Goal: Information Seeking & Learning: Learn about a topic

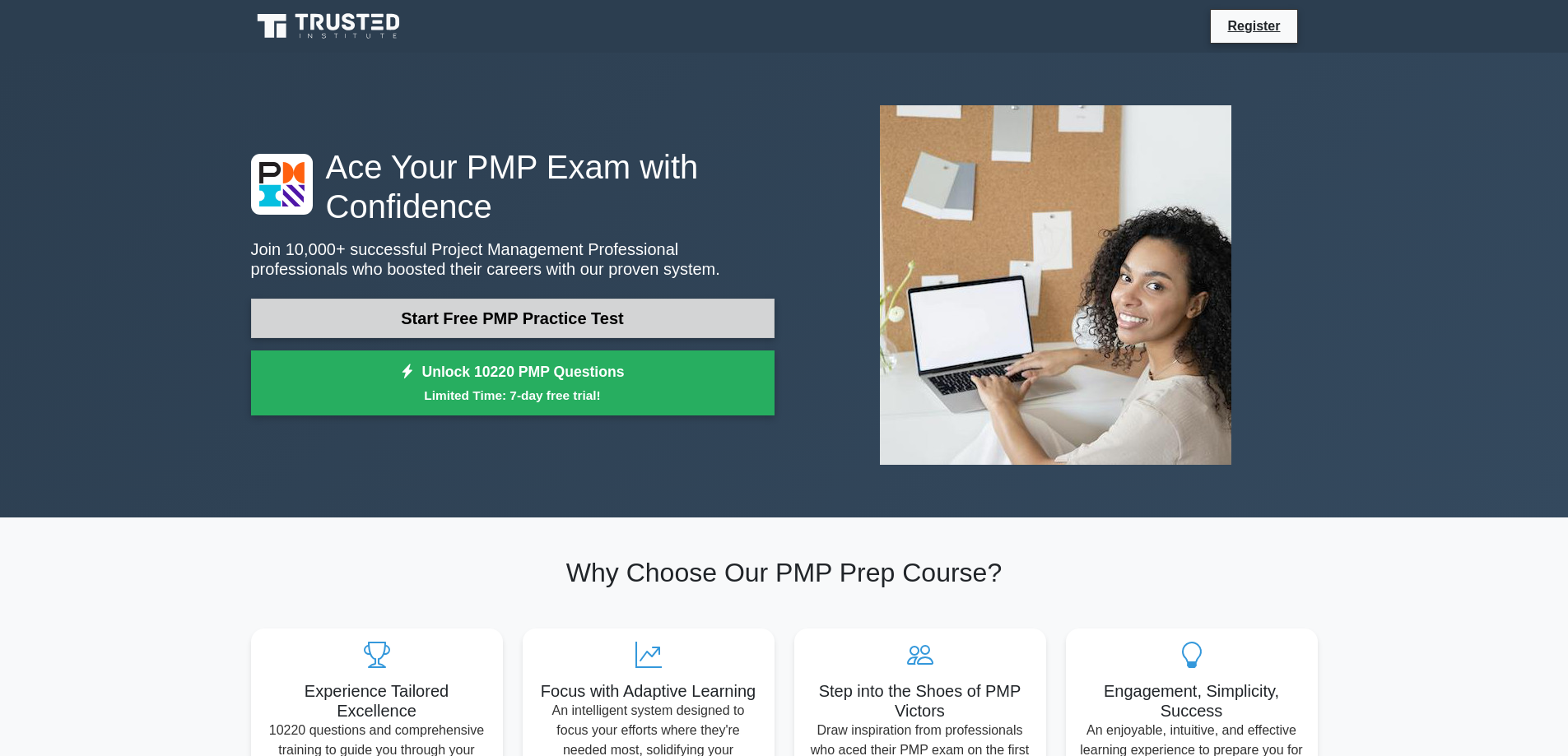
click at [474, 331] on link "Start Free PMP Practice Test" at bounding box center [513, 319] width 524 height 39
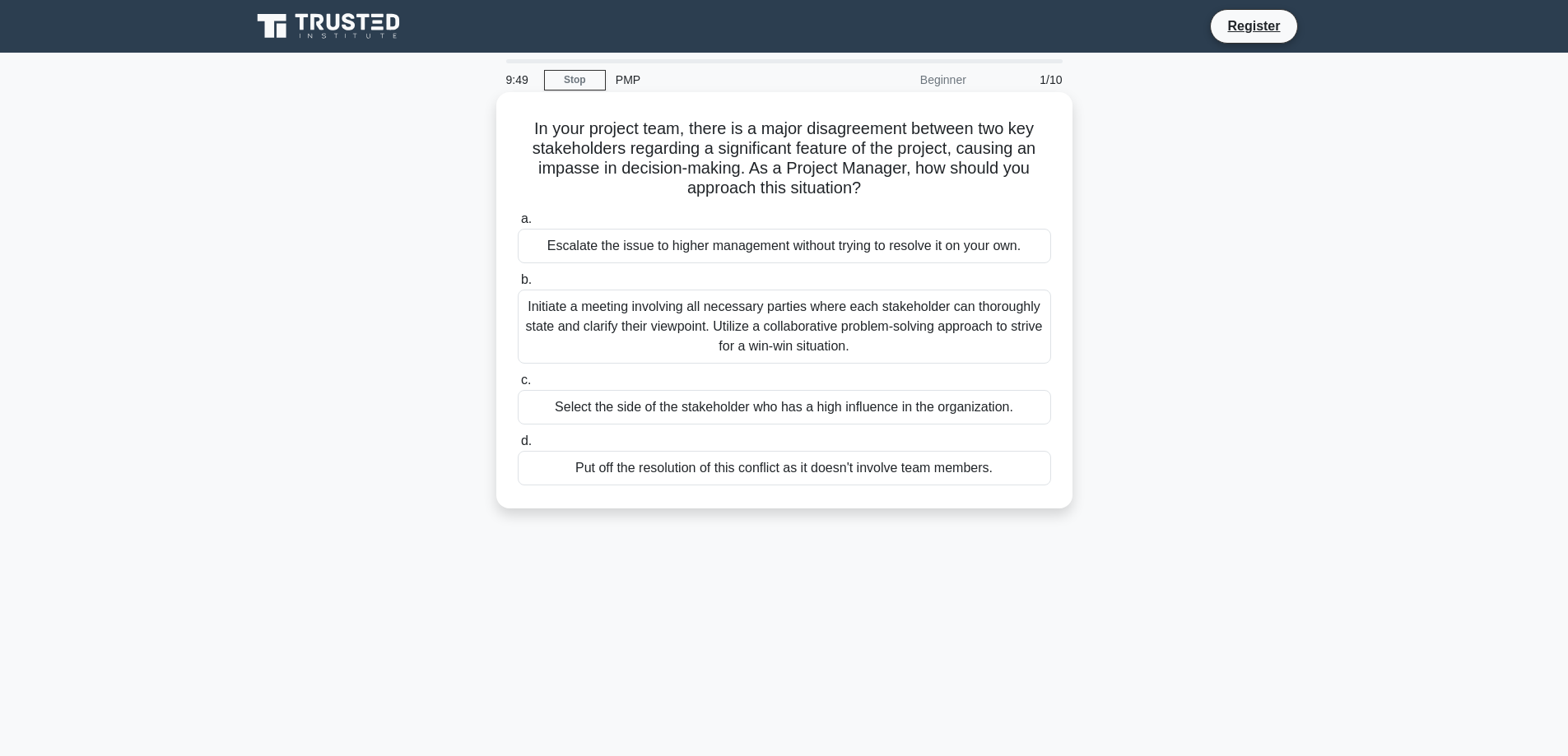
click at [610, 326] on div "Initiate a meeting involving all necessary parties where each stakeholder can t…" at bounding box center [784, 327] width 533 height 75
click at [518, 285] on input "b. Initiate a meeting involving all necessary parties where each stakeholder ca…" at bounding box center [518, 279] width 0 height 11
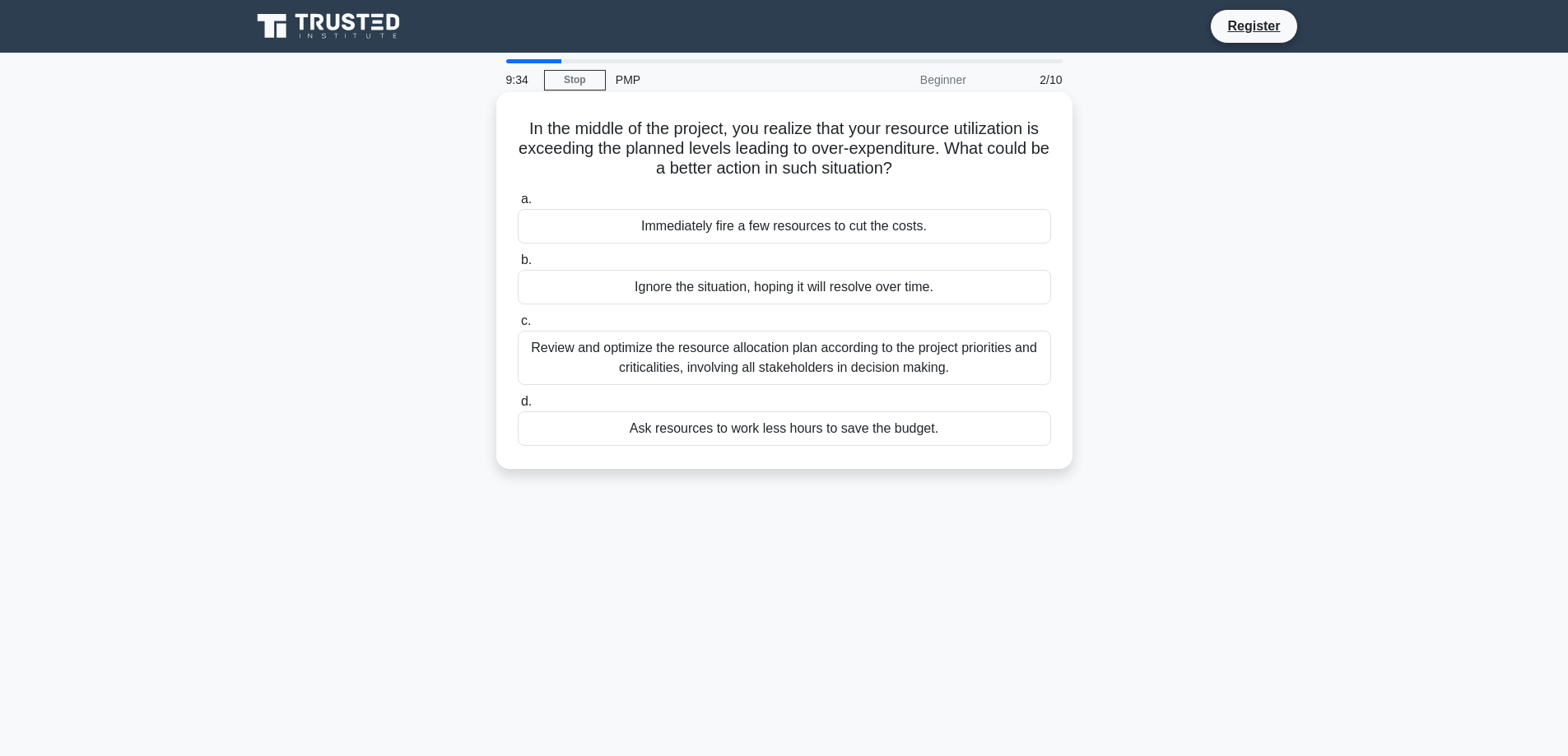
click at [647, 346] on div "Review and optimize the resource allocation plan according to the project prior…" at bounding box center [784, 357] width 533 height 54
click at [518, 327] on input "c. Review and optimize the resource allocation plan according to the project pr…" at bounding box center [518, 321] width 0 height 11
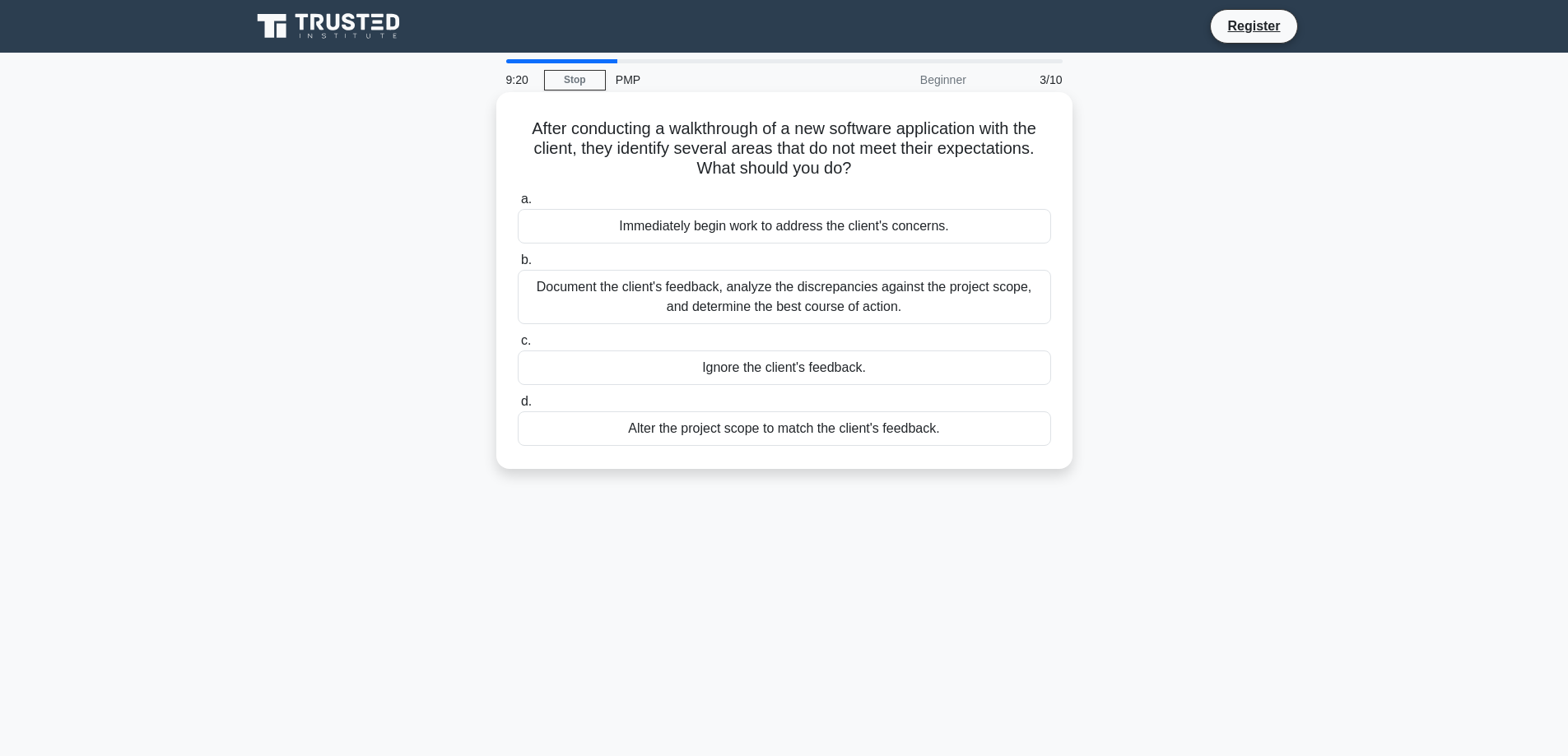
click at [645, 310] on div "Document the client's feedback, analyze the discrepancies against the project s…" at bounding box center [784, 296] width 533 height 54
click at [518, 266] on input "b. Document the client's feedback, analyze the discrepancies against the projec…" at bounding box center [518, 260] width 0 height 11
